Goal: Task Accomplishment & Management: Complete application form

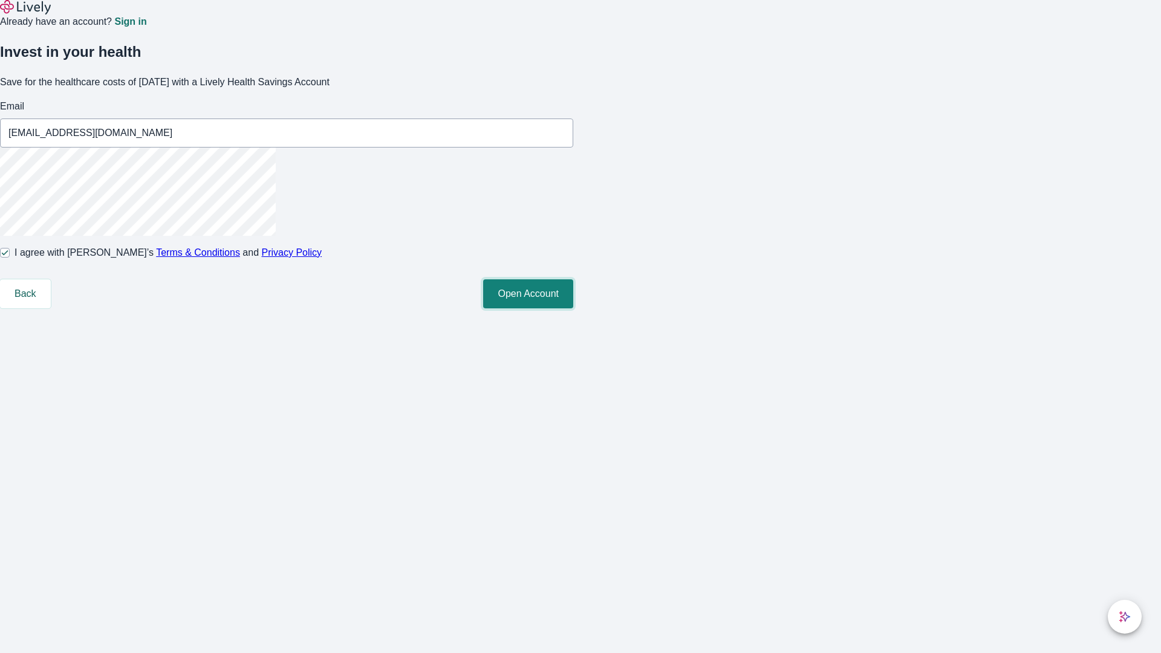
click at [573, 308] on button "Open Account" at bounding box center [528, 293] width 90 height 29
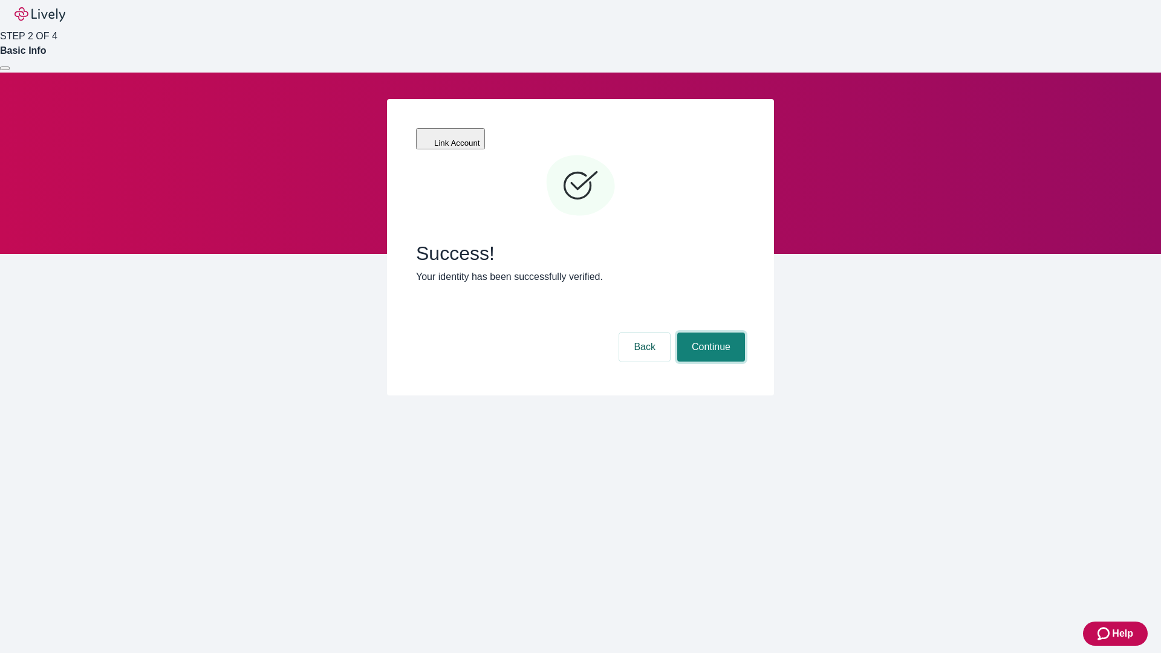
click at [709, 332] on button "Continue" at bounding box center [711, 346] width 68 height 29
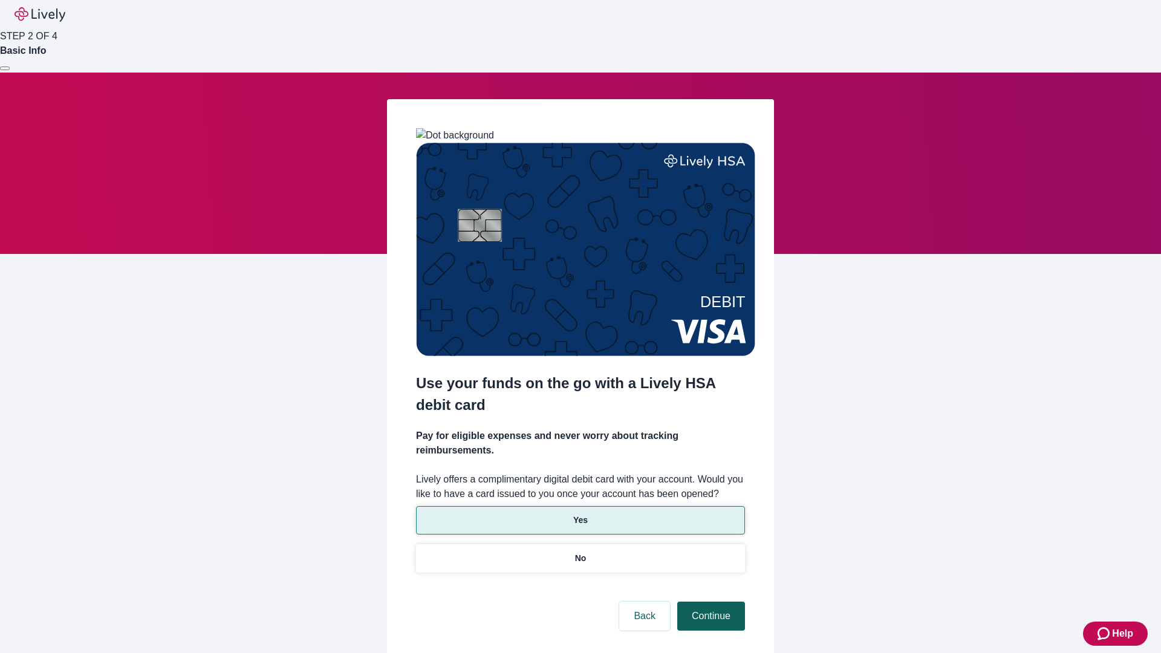
click at [580, 514] on p "Yes" at bounding box center [580, 520] width 15 height 13
click at [709, 601] on button "Continue" at bounding box center [711, 615] width 68 height 29
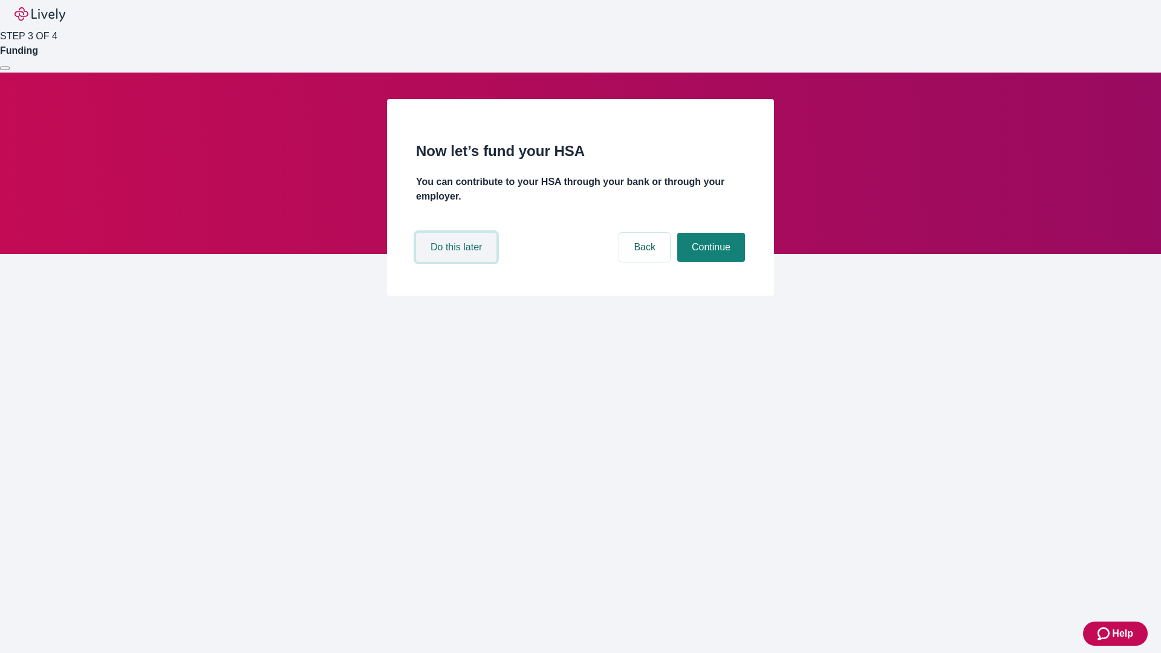
click at [458, 262] on button "Do this later" at bounding box center [456, 247] width 80 height 29
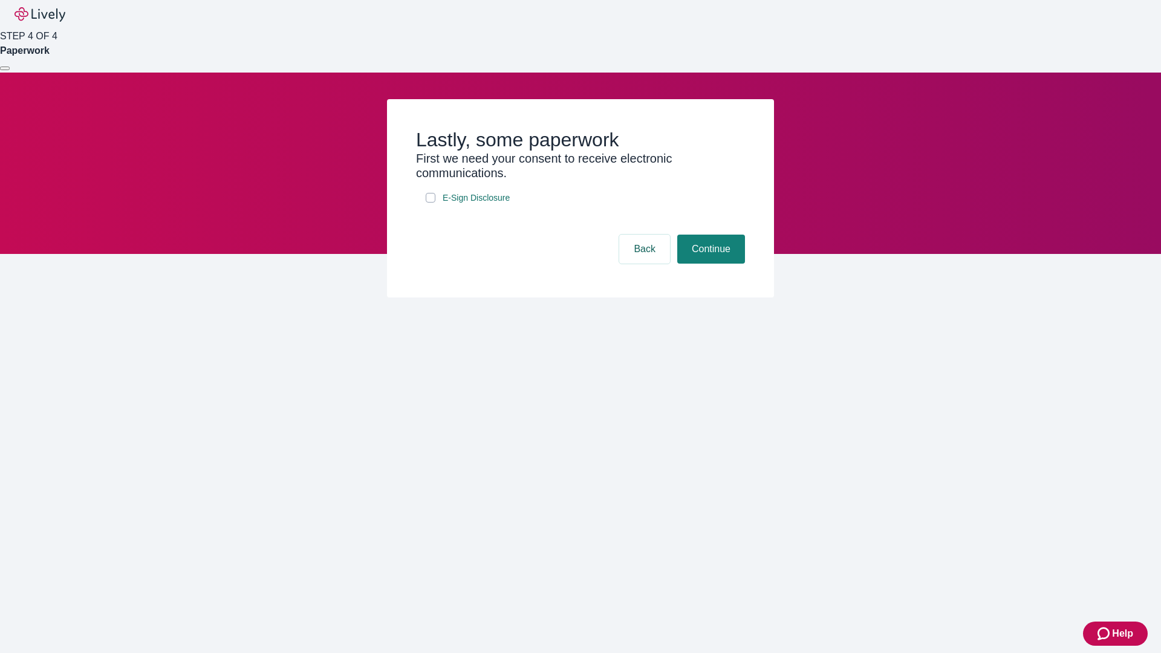
click at [430, 203] on input "E-Sign Disclosure" at bounding box center [431, 198] width 10 height 10
checkbox input "true"
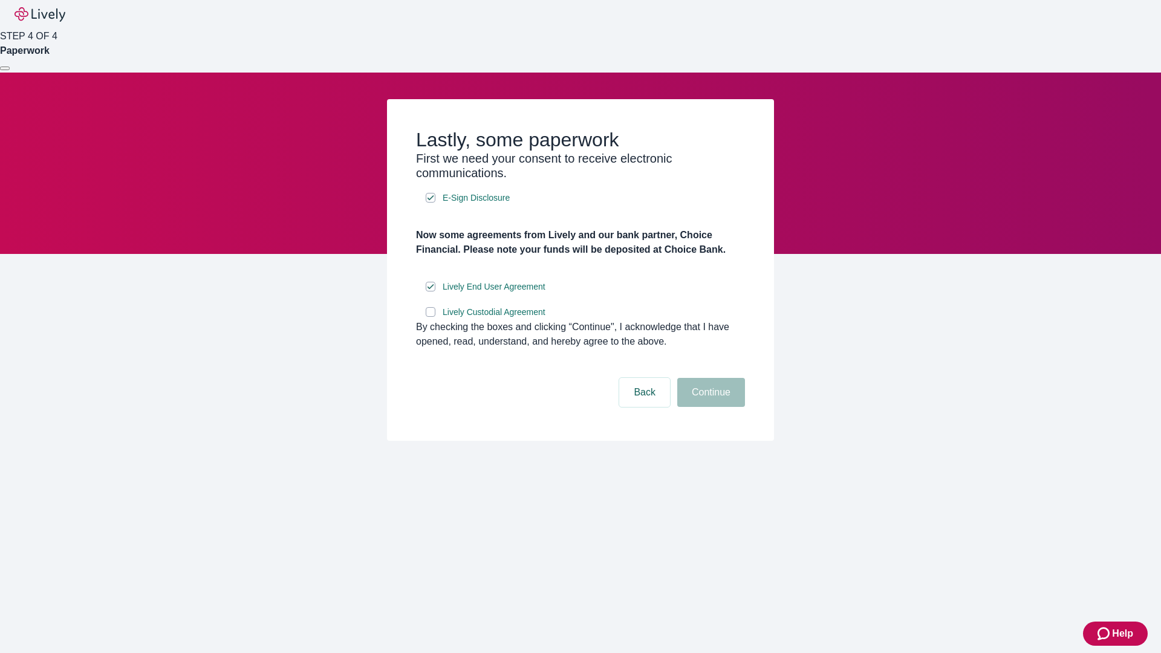
click at [430, 317] on input "Lively Custodial Agreement" at bounding box center [431, 312] width 10 height 10
checkbox input "true"
click at [709, 407] on button "Continue" at bounding box center [711, 392] width 68 height 29
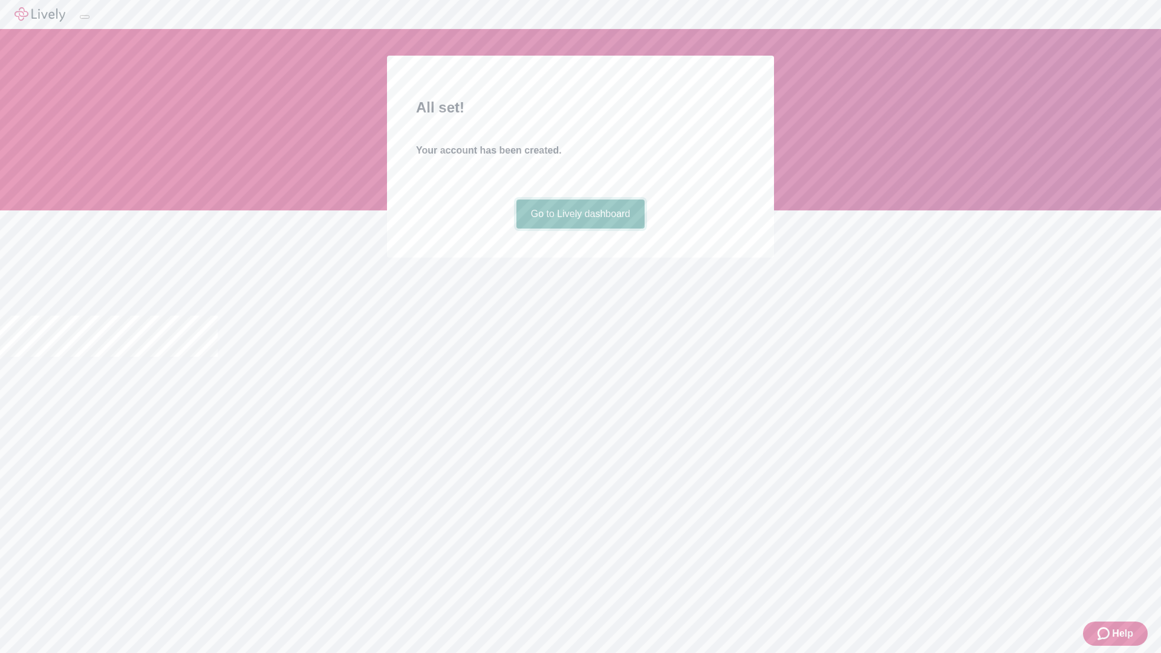
click at [580, 229] on link "Go to Lively dashboard" at bounding box center [580, 213] width 129 height 29
